Goal: Register for event/course

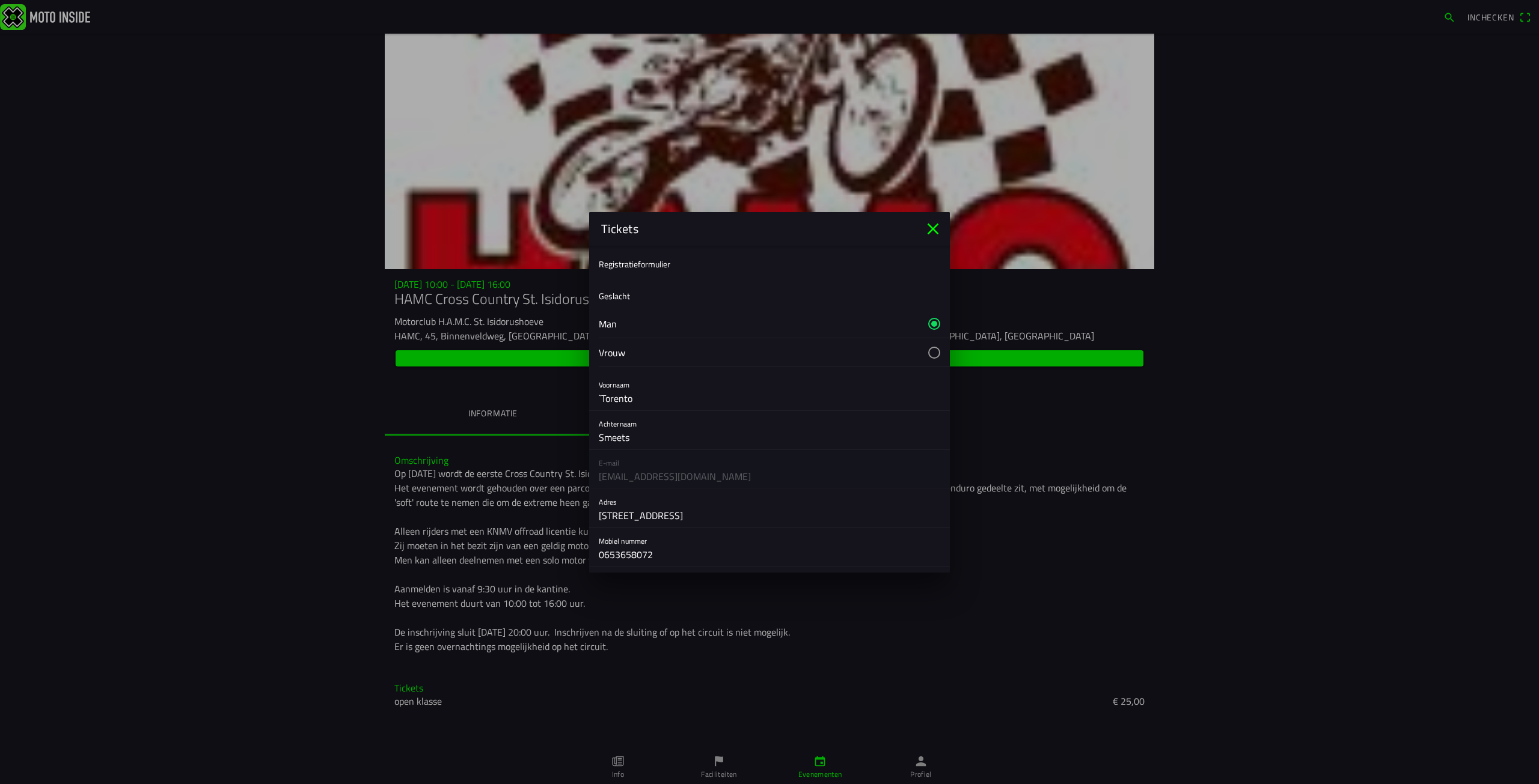
scroll to position [443, 0]
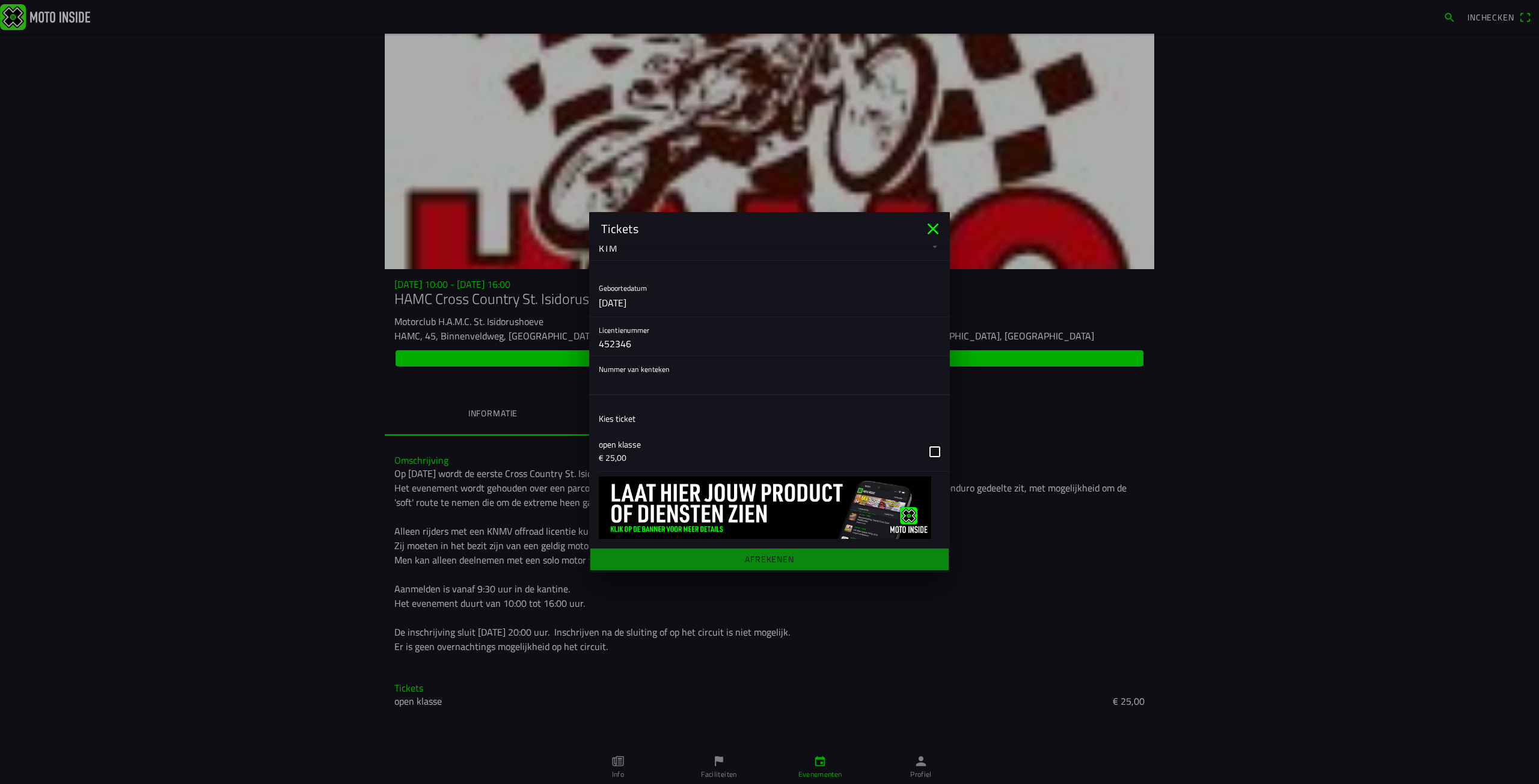
click at [660, 392] on input "text" at bounding box center [769, 383] width 341 height 24
type input "17-ml-dn"
click at [806, 559] on main "Registratieformulier Geslacht Man Vrouw Voornaam `Torento Achternaam Smeets E-m…" at bounding box center [769, 408] width 361 height 327
click at [924, 449] on button "button" at bounding box center [774, 451] width 351 height 39
click at [789, 555] on ion-label "Afrekenen" at bounding box center [769, 558] width 50 height 8
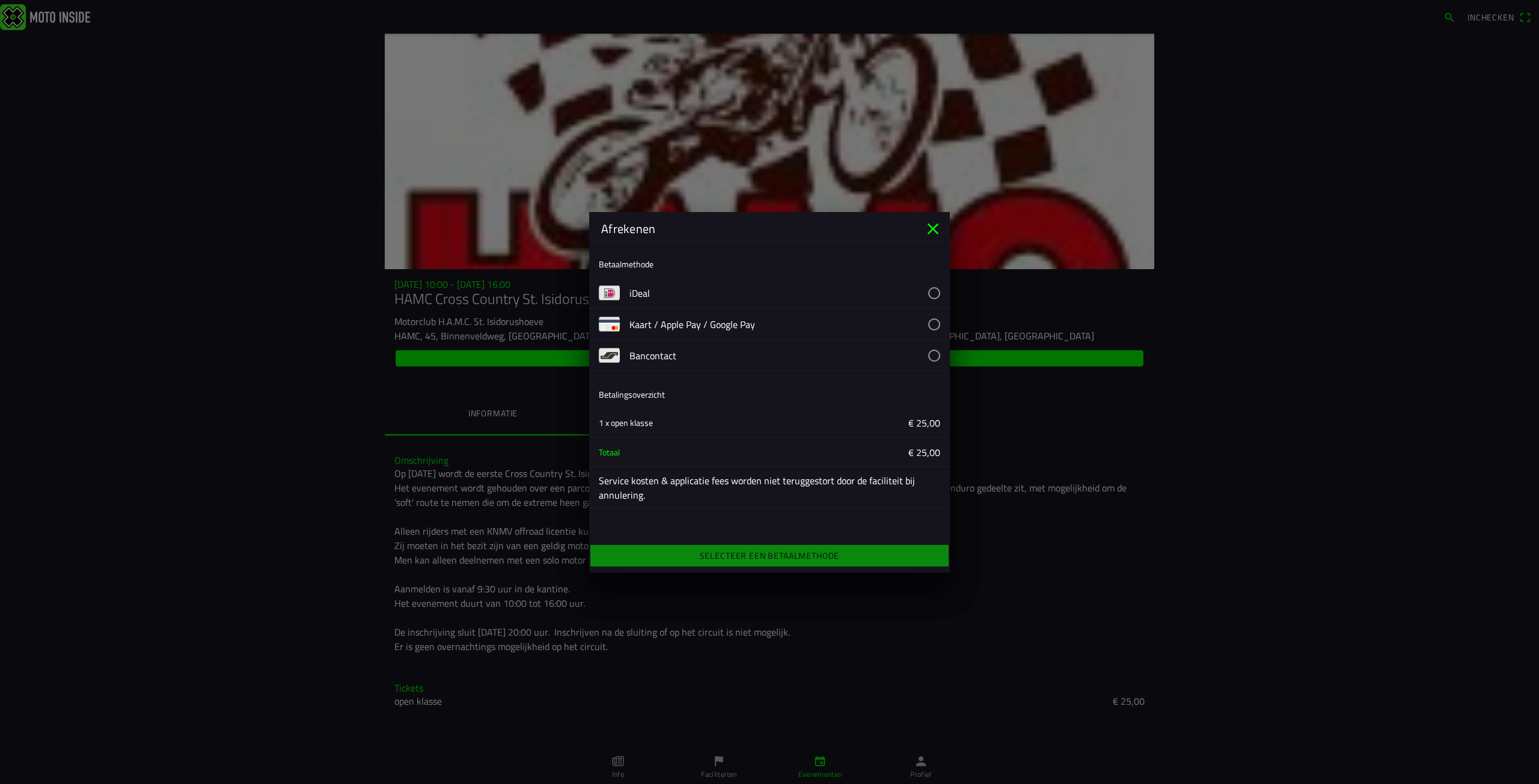
click at [856, 288] on button "button" at bounding box center [790, 292] width 320 height 31
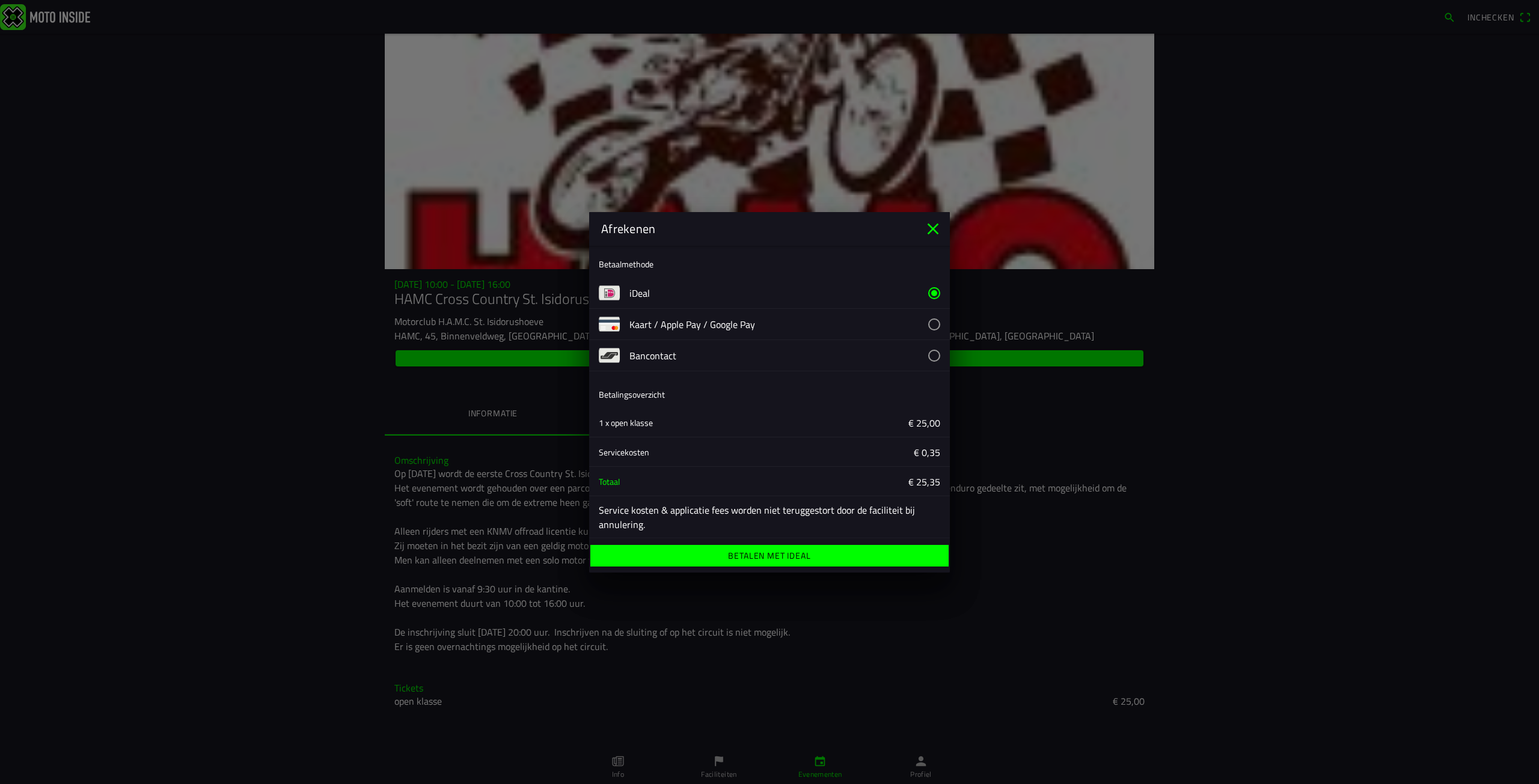
click at [785, 555] on ion-label "Betalen met iDeal" at bounding box center [769, 555] width 82 height 8
